Goal: Transaction & Acquisition: Download file/media

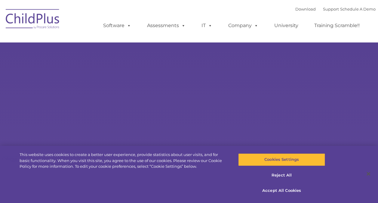
select select "MEDIUM"
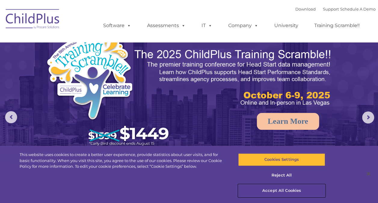
click at [293, 192] on button "Accept All Cookies" at bounding box center [281, 190] width 87 height 13
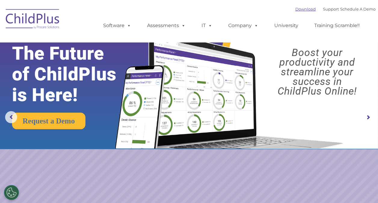
click at [295, 11] on link "Download" at bounding box center [305, 9] width 20 height 5
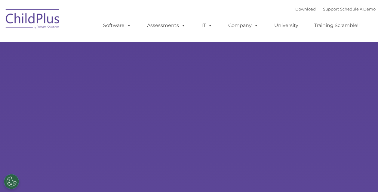
select select "MEDIUM"
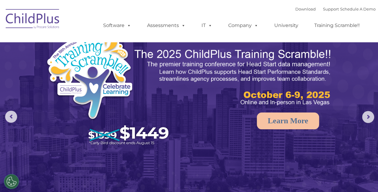
click at [295, 12] on div "Download Support | Schedule A Demo " at bounding box center [335, 9] width 80 height 9
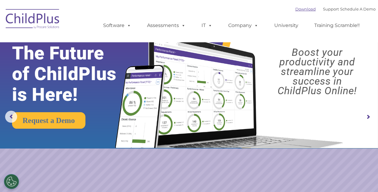
click at [298, 8] on link "Download" at bounding box center [305, 9] width 20 height 5
